Goal: Transaction & Acquisition: Download file/media

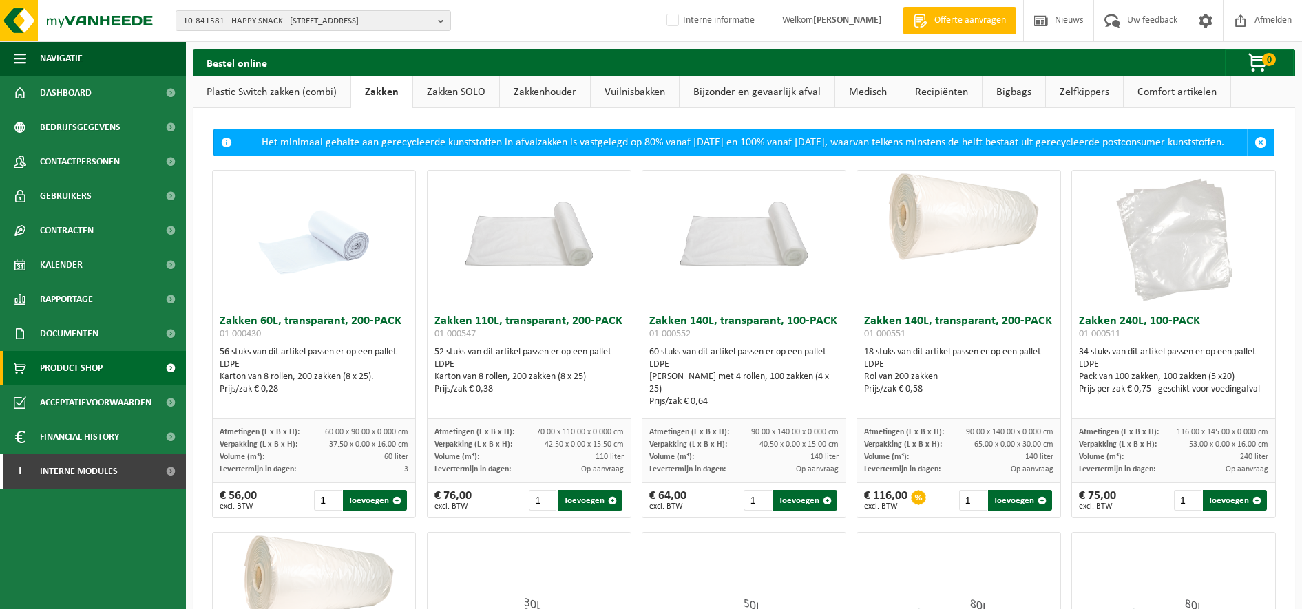
click at [338, 20] on span "10-841581 - HAPPY SNACK - 8530 HARELBEKE, HEERBAAN 246" at bounding box center [307, 21] width 249 height 21
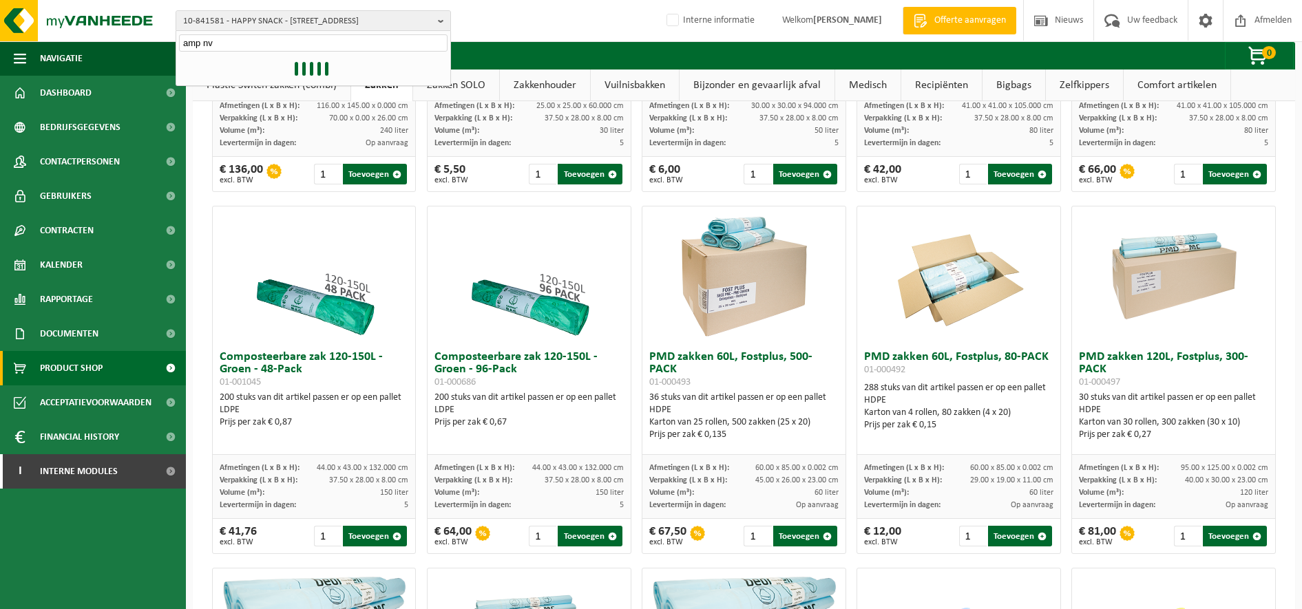
type input "amp nv"
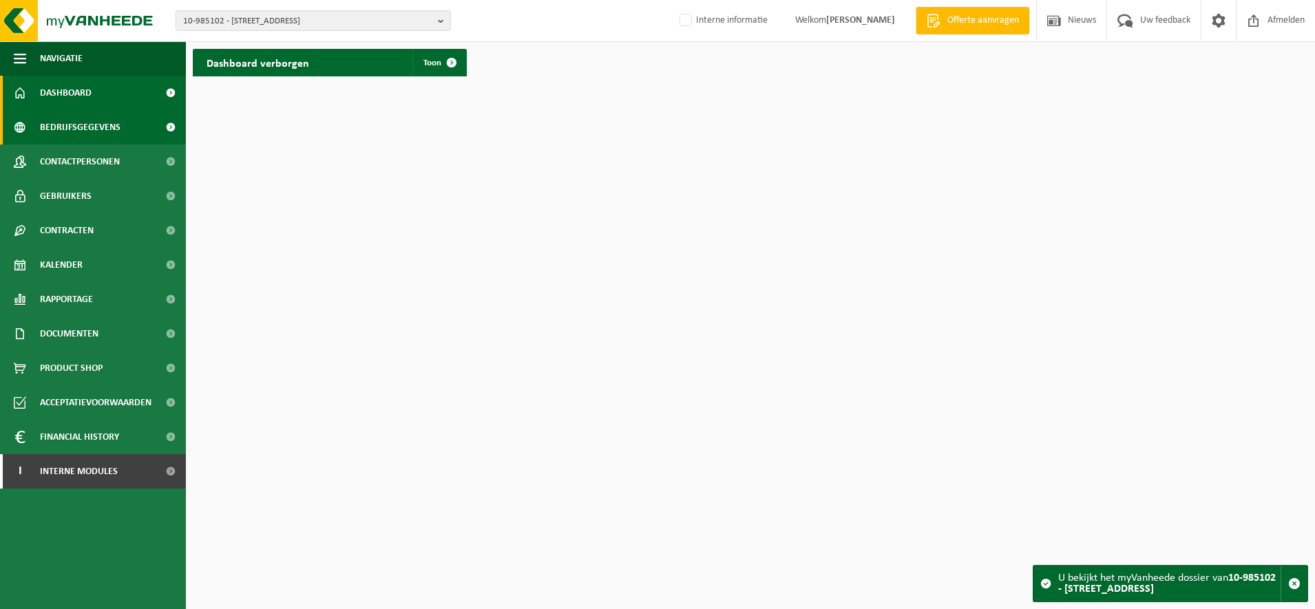
click at [120, 136] on link "Bedrijfsgegevens" at bounding box center [93, 127] width 186 height 34
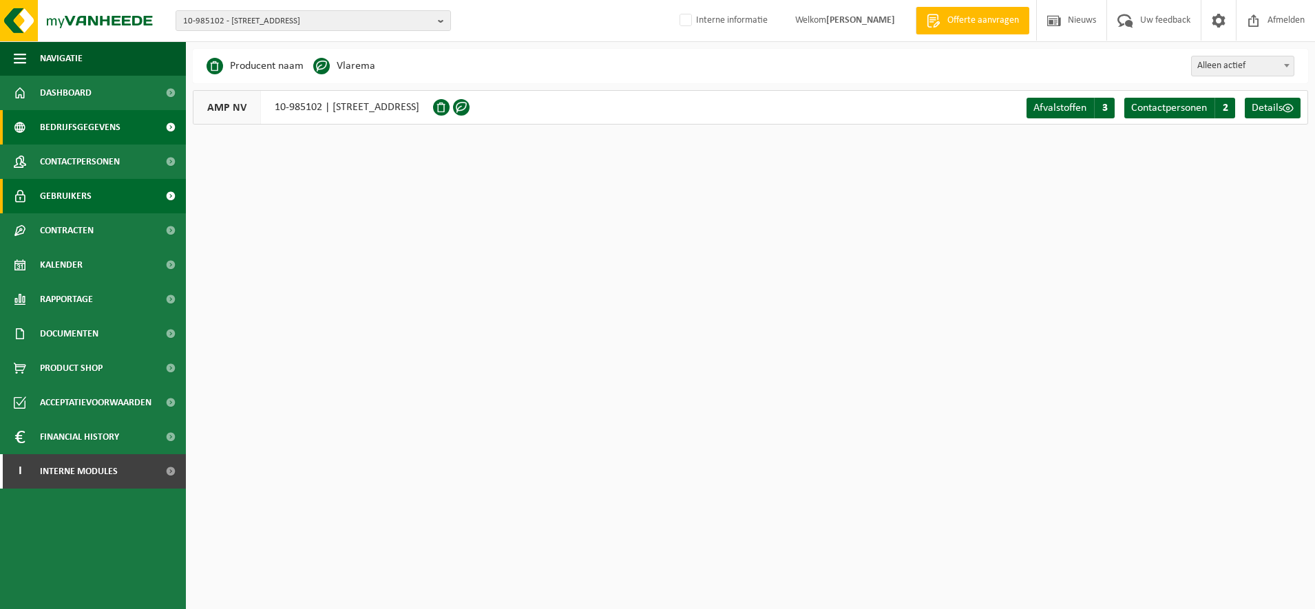
click at [118, 197] on link "Gebruikers" at bounding box center [93, 196] width 186 height 34
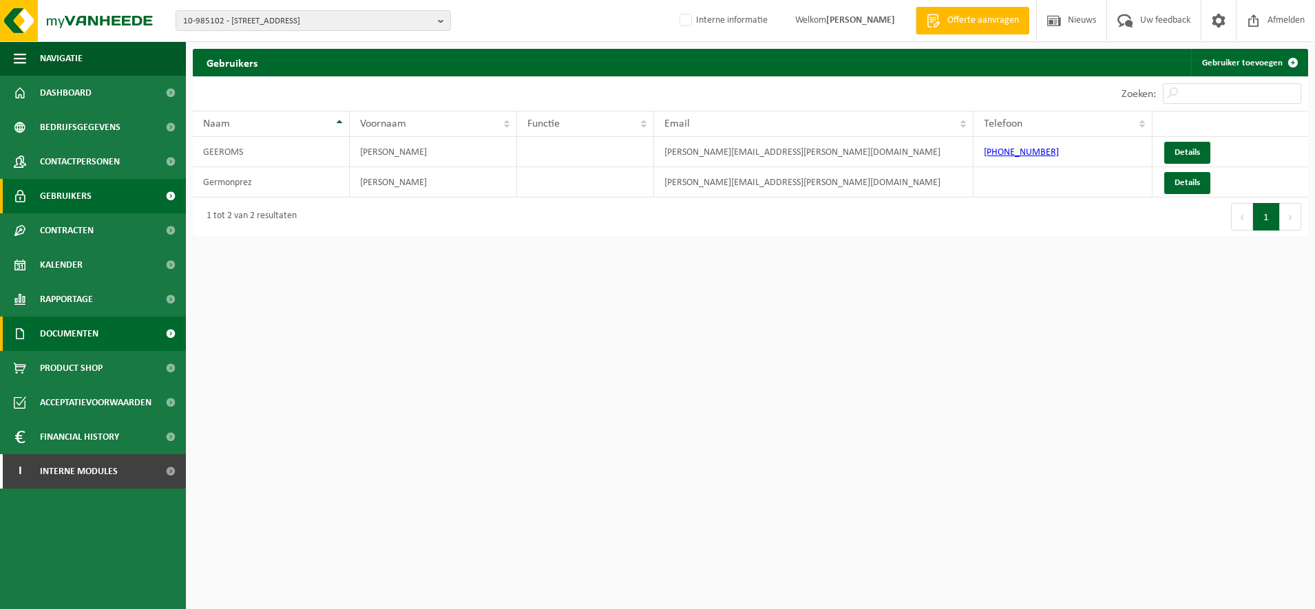
click at [125, 331] on link "Documenten" at bounding box center [93, 334] width 186 height 34
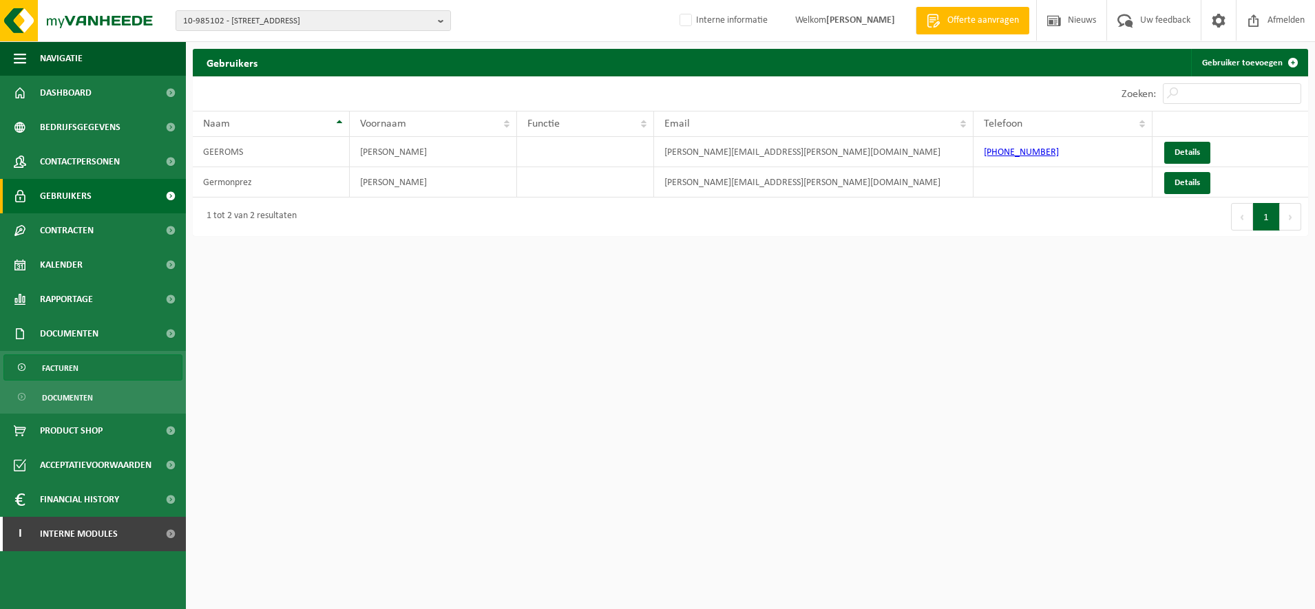
click at [103, 367] on link "Facturen" at bounding box center [92, 368] width 179 height 26
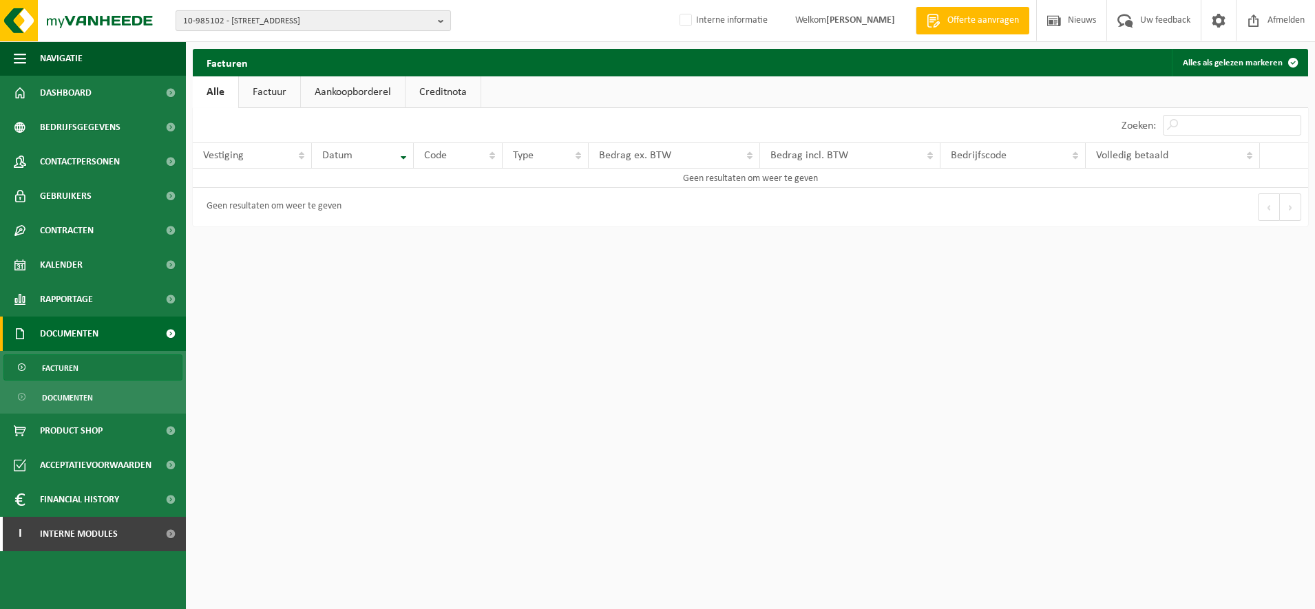
click at [322, 22] on span "10-985102 - [STREET_ADDRESS]" at bounding box center [307, 21] width 249 height 21
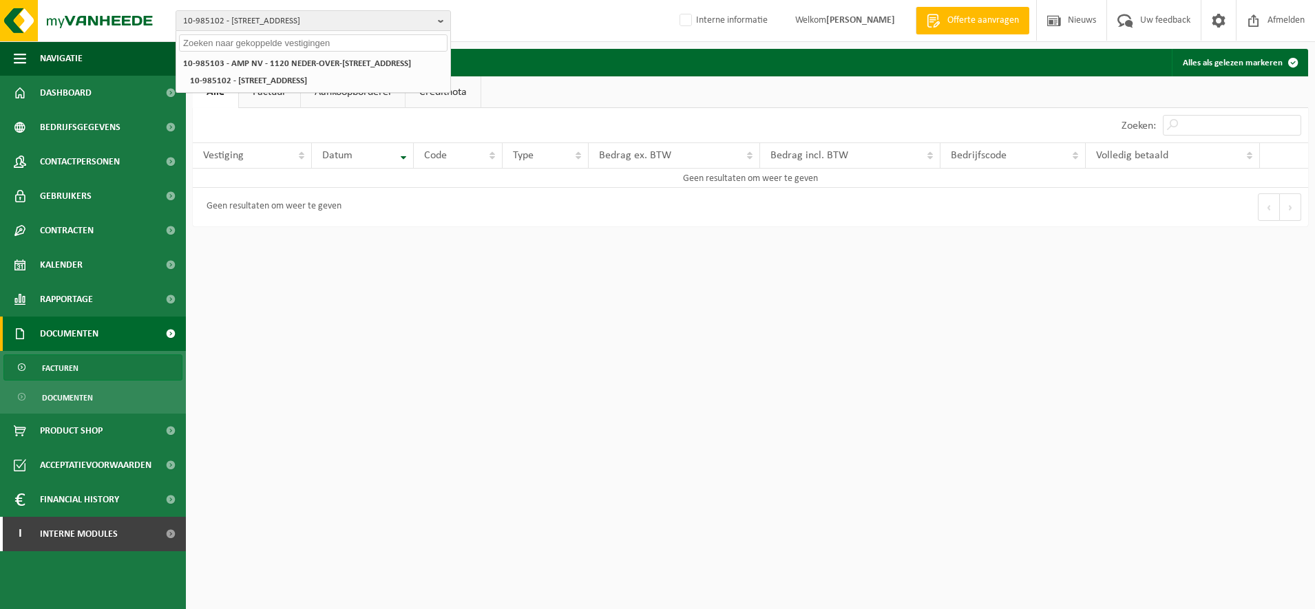
click at [321, 43] on input "text" at bounding box center [313, 42] width 269 height 17
click at [297, 72] on li "10-985103 - AMP NV - 1120 NEDER-OVER-HEEMBEEK, VILVOORDESTEENWEG 233" at bounding box center [313, 63] width 269 height 17
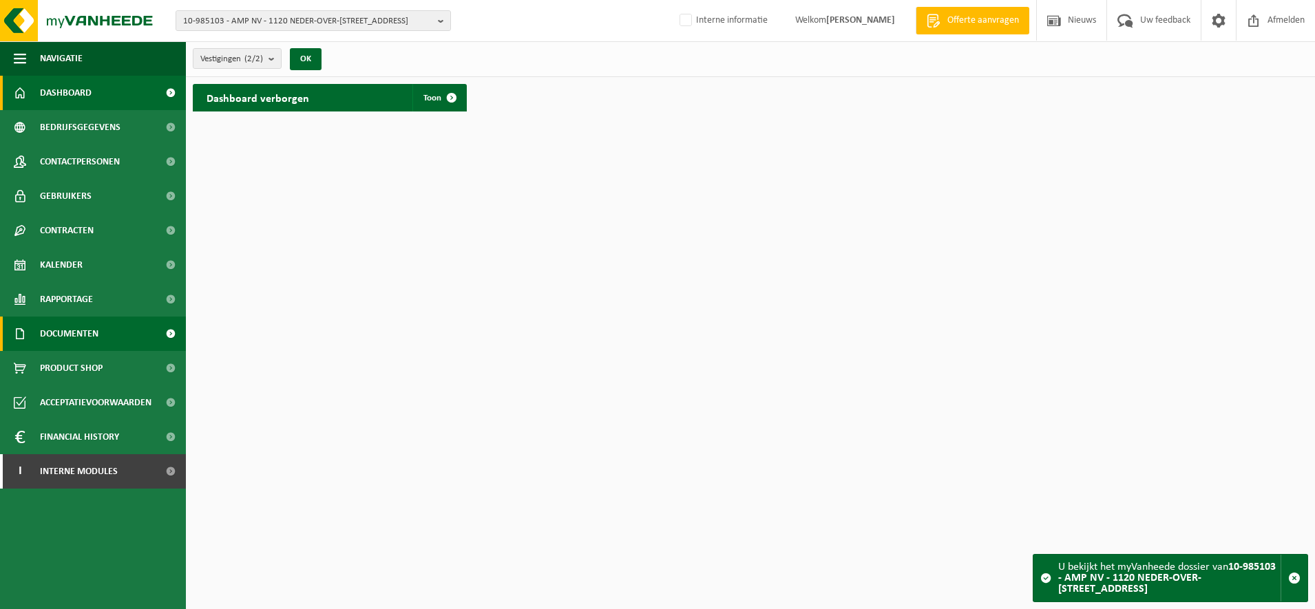
click at [123, 341] on link "Documenten" at bounding box center [93, 334] width 186 height 34
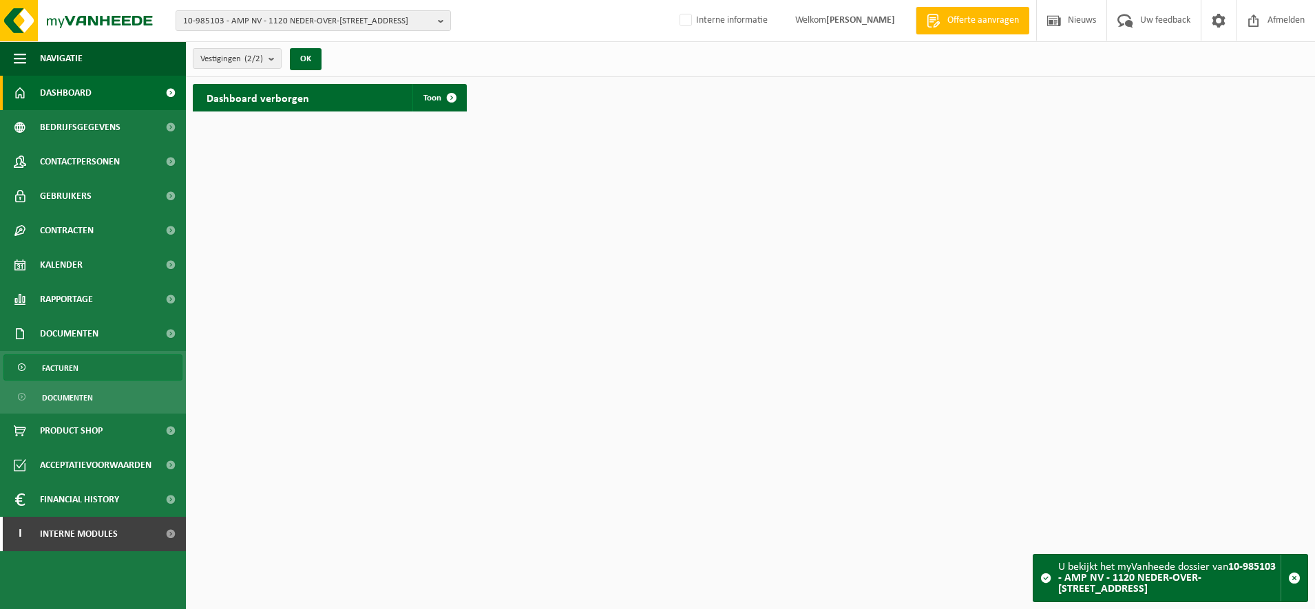
click at [89, 361] on link "Facturen" at bounding box center [92, 368] width 179 height 26
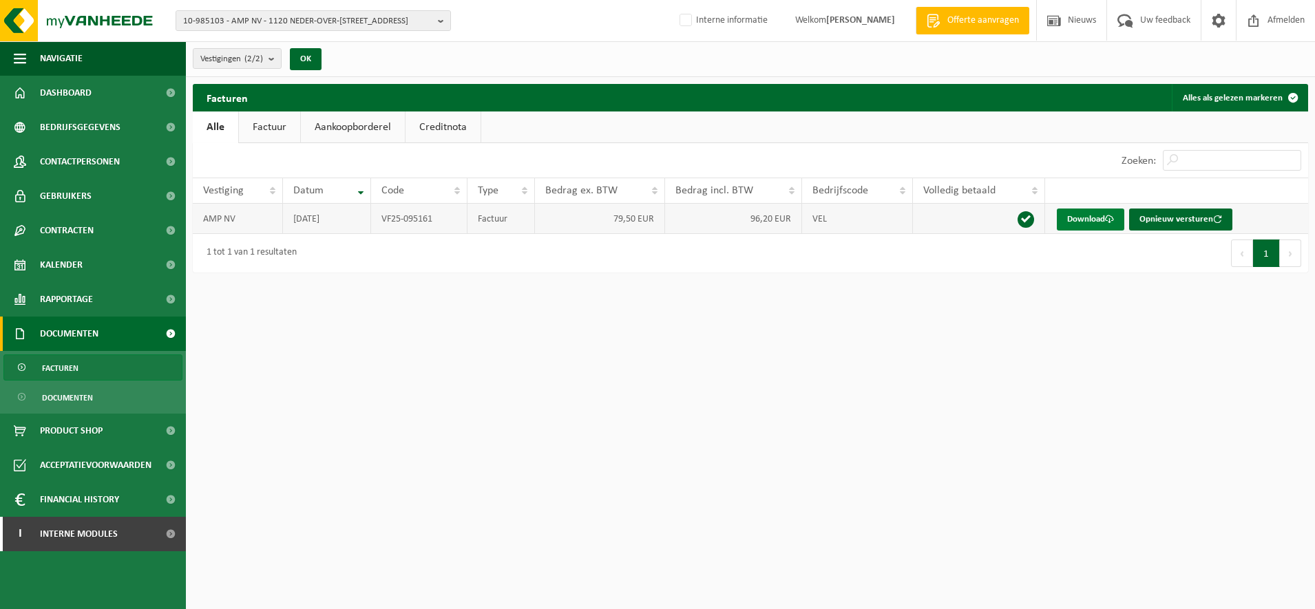
click at [1077, 220] on link "Download" at bounding box center [1090, 220] width 67 height 22
click at [331, 23] on span "10-985103 - AMP NV - 1120 NEDER-OVER-[STREET_ADDRESS]" at bounding box center [307, 21] width 249 height 21
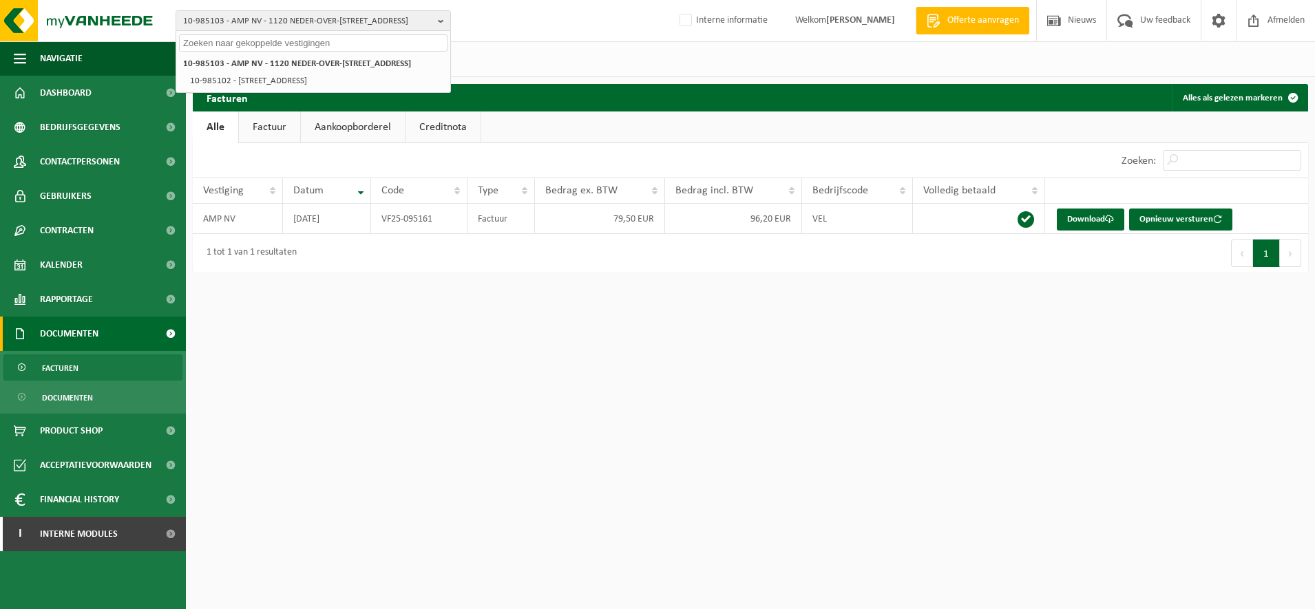
click at [300, 45] on input "text" at bounding box center [313, 42] width 269 height 17
click at [129, 17] on img at bounding box center [82, 20] width 165 height 41
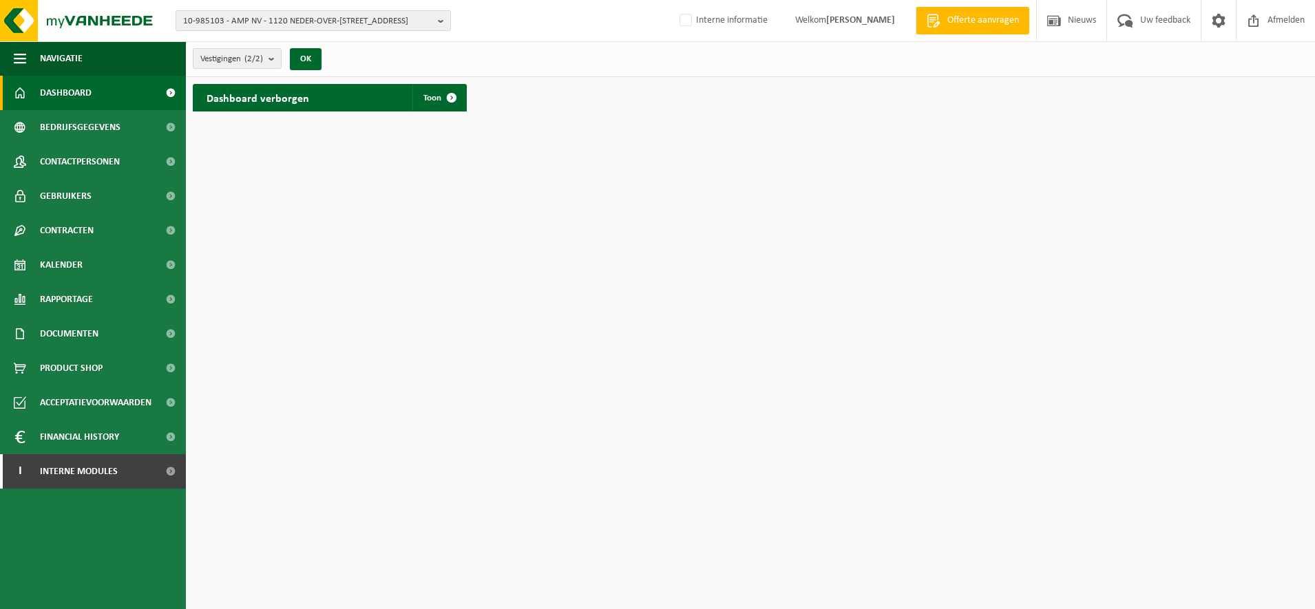
click at [273, 25] on span "10-985103 - AMP NV - 1120 NEDER-OVER-[STREET_ADDRESS]" at bounding box center [307, 21] width 249 height 21
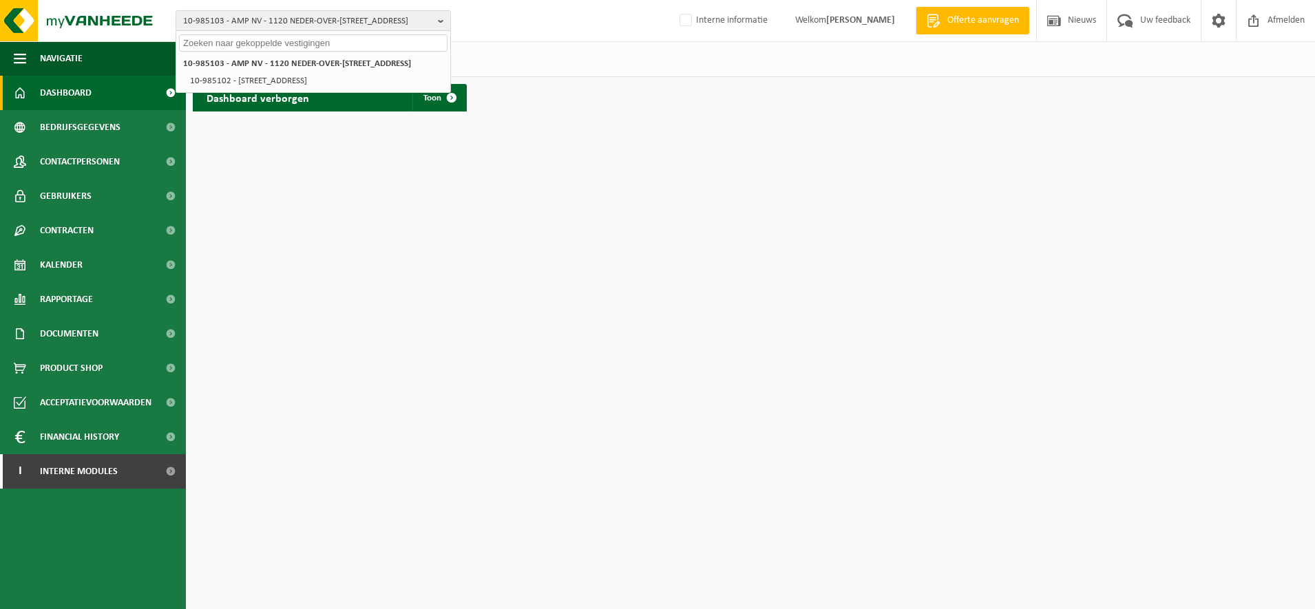
click at [263, 45] on input "text" at bounding box center [313, 42] width 269 height 17
paste input "01-065072"
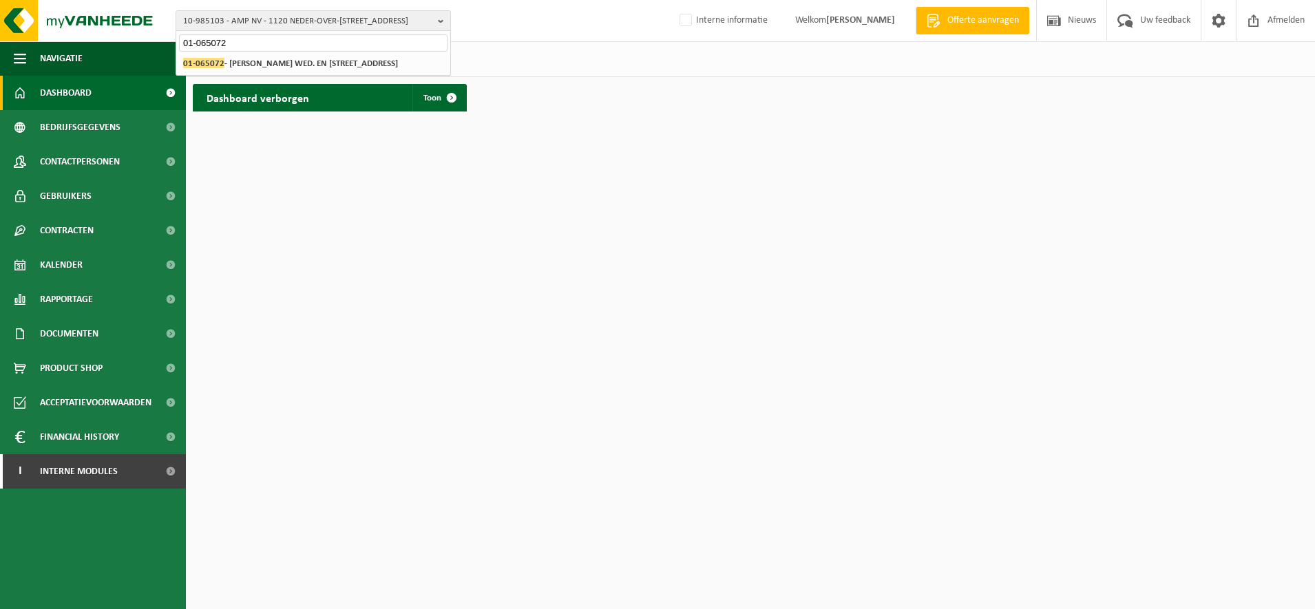
type input "01-065072"
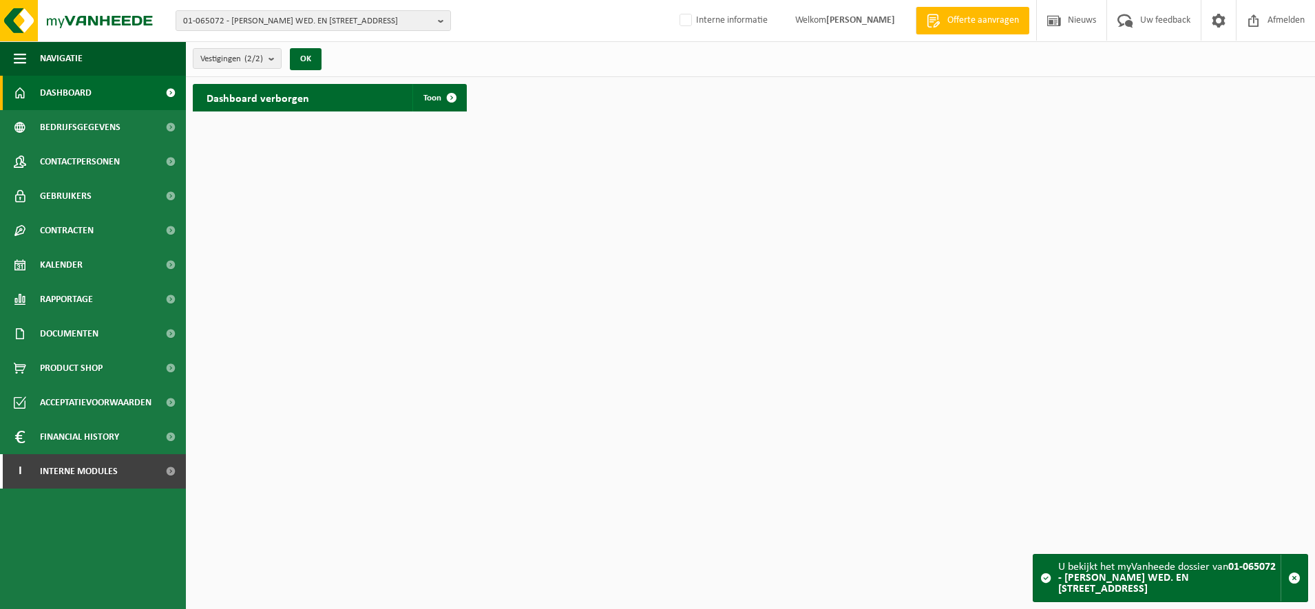
click at [265, 44] on div "Vestigingen (2/2) Alles selecteren Alles deselecteren Actieve selecteren [PERSO…" at bounding box center [261, 59] width 151 height 30
click at [260, 56] on count "(2/2)" at bounding box center [253, 58] width 19 height 9
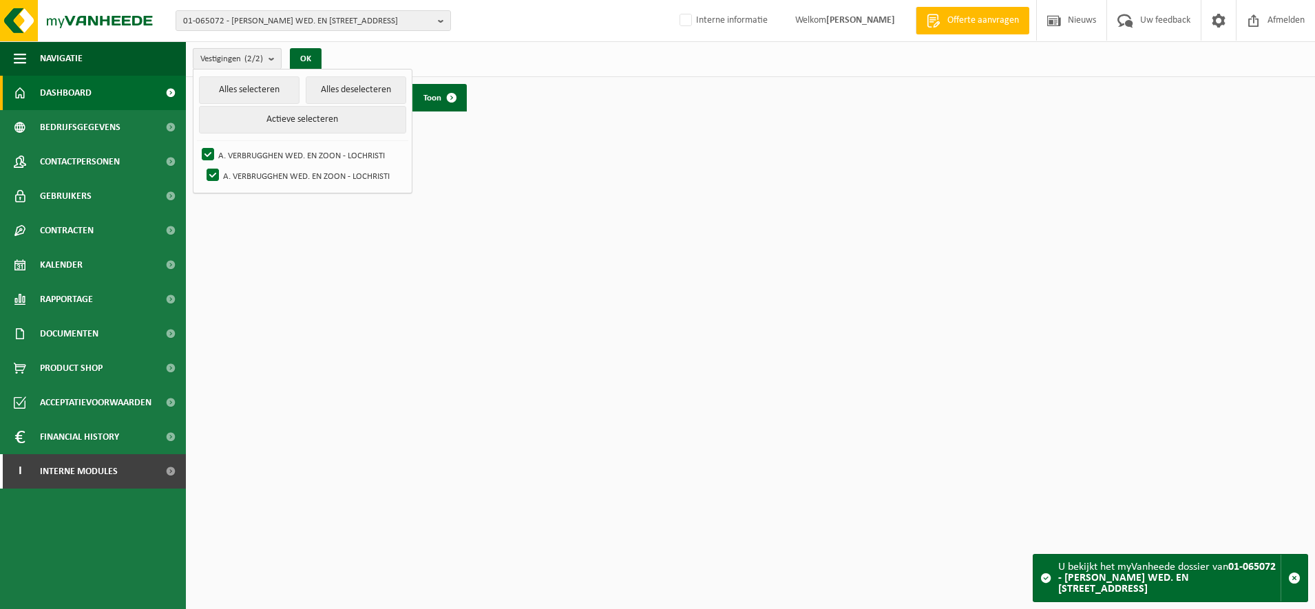
click at [260, 56] on count "(2/2)" at bounding box center [253, 58] width 19 height 9
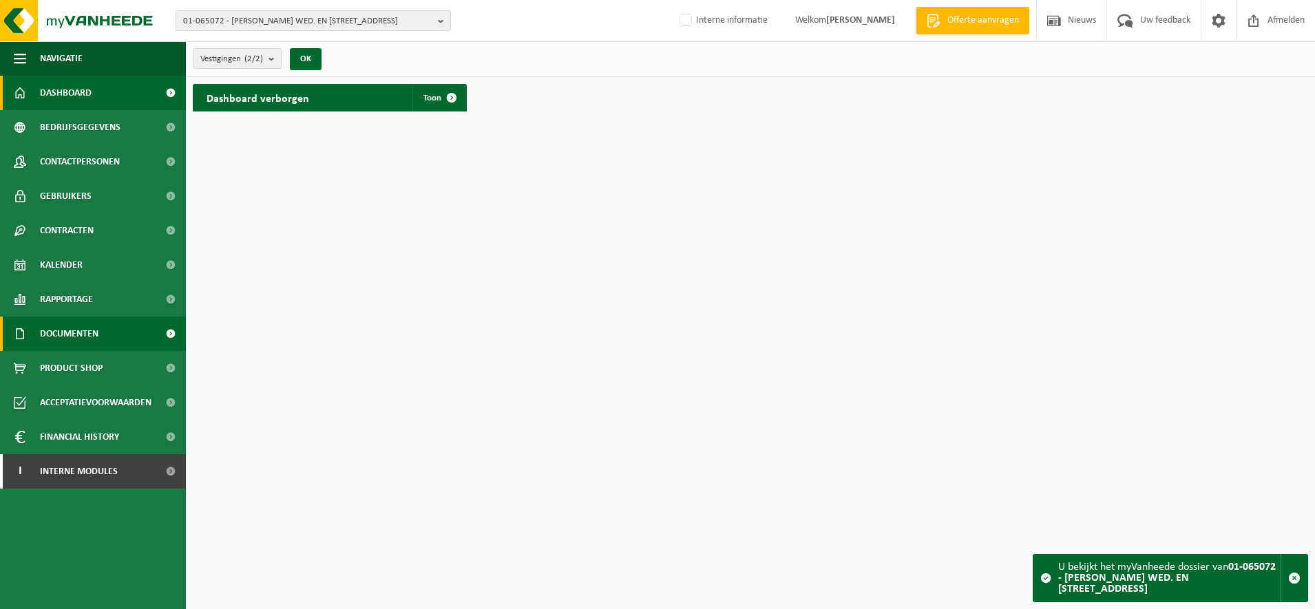
click at [101, 335] on link "Documenten" at bounding box center [93, 334] width 186 height 34
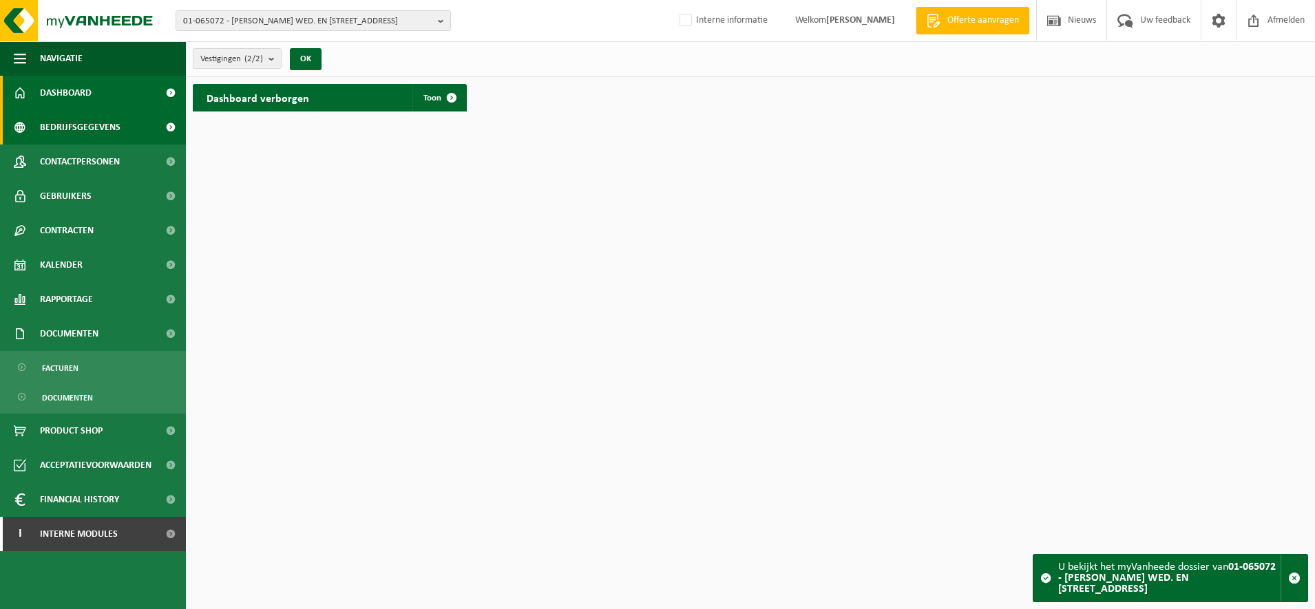
click at [118, 128] on span "Bedrijfsgegevens" at bounding box center [80, 127] width 81 height 34
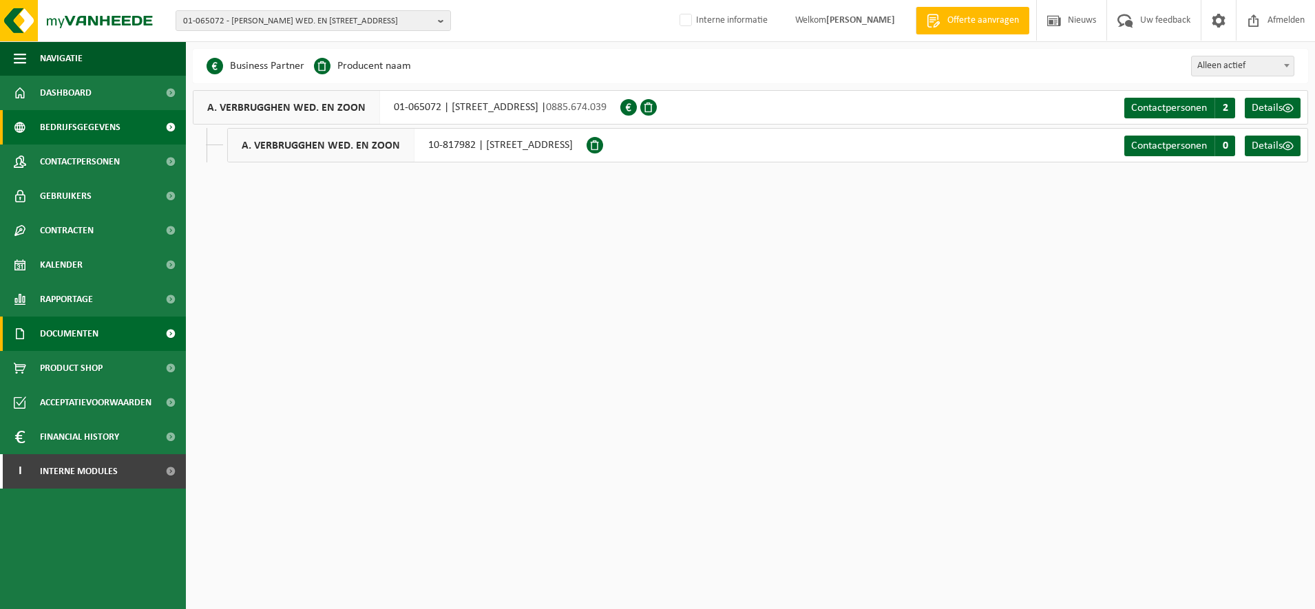
click at [131, 337] on link "Documenten" at bounding box center [93, 334] width 186 height 34
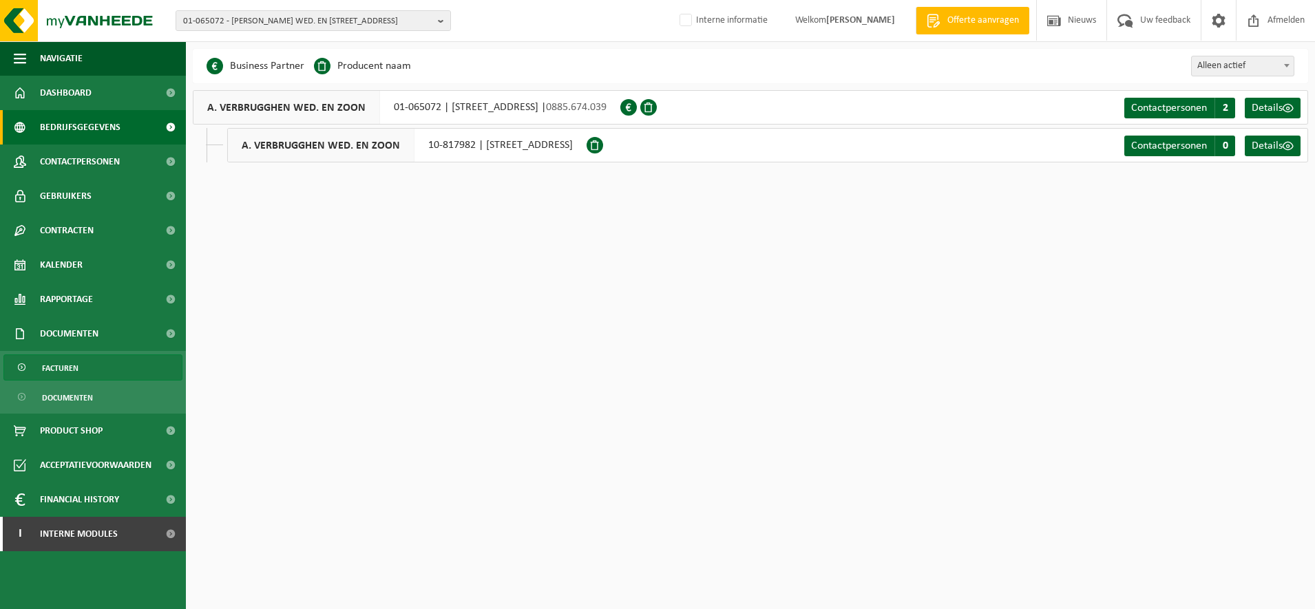
click at [86, 368] on link "Facturen" at bounding box center [92, 368] width 179 height 26
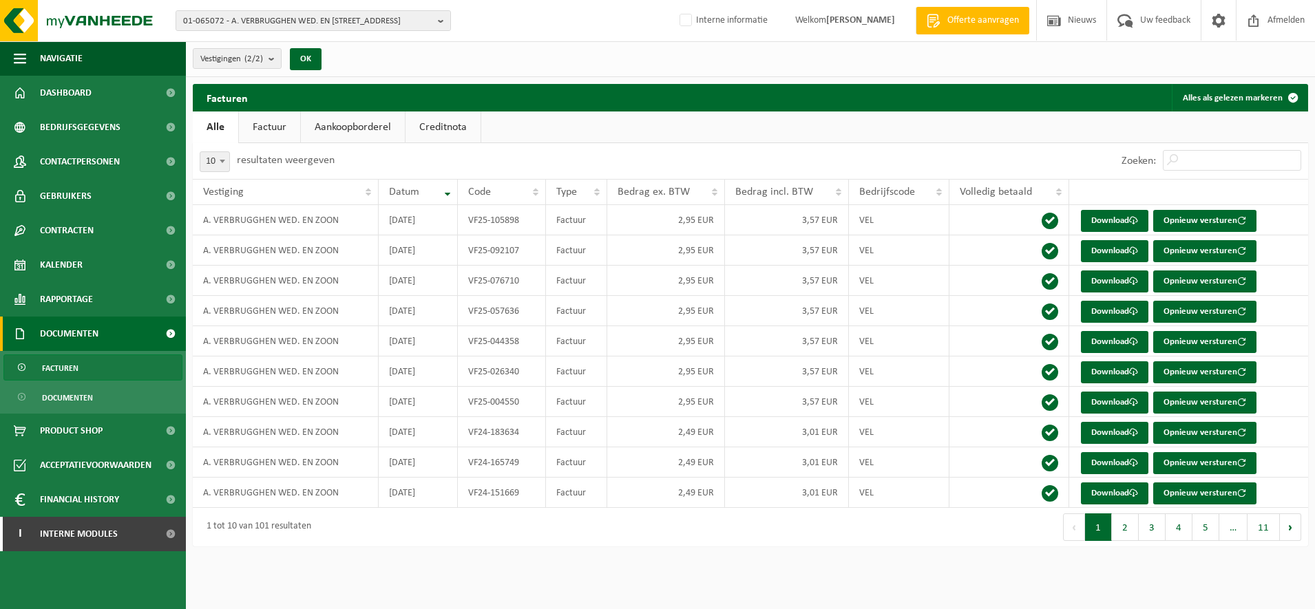
click at [1133, 525] on button "2" at bounding box center [1125, 528] width 27 height 28
click at [1104, 316] on link "Download" at bounding box center [1114, 312] width 67 height 22
